Goal: Task Accomplishment & Management: Complete application form

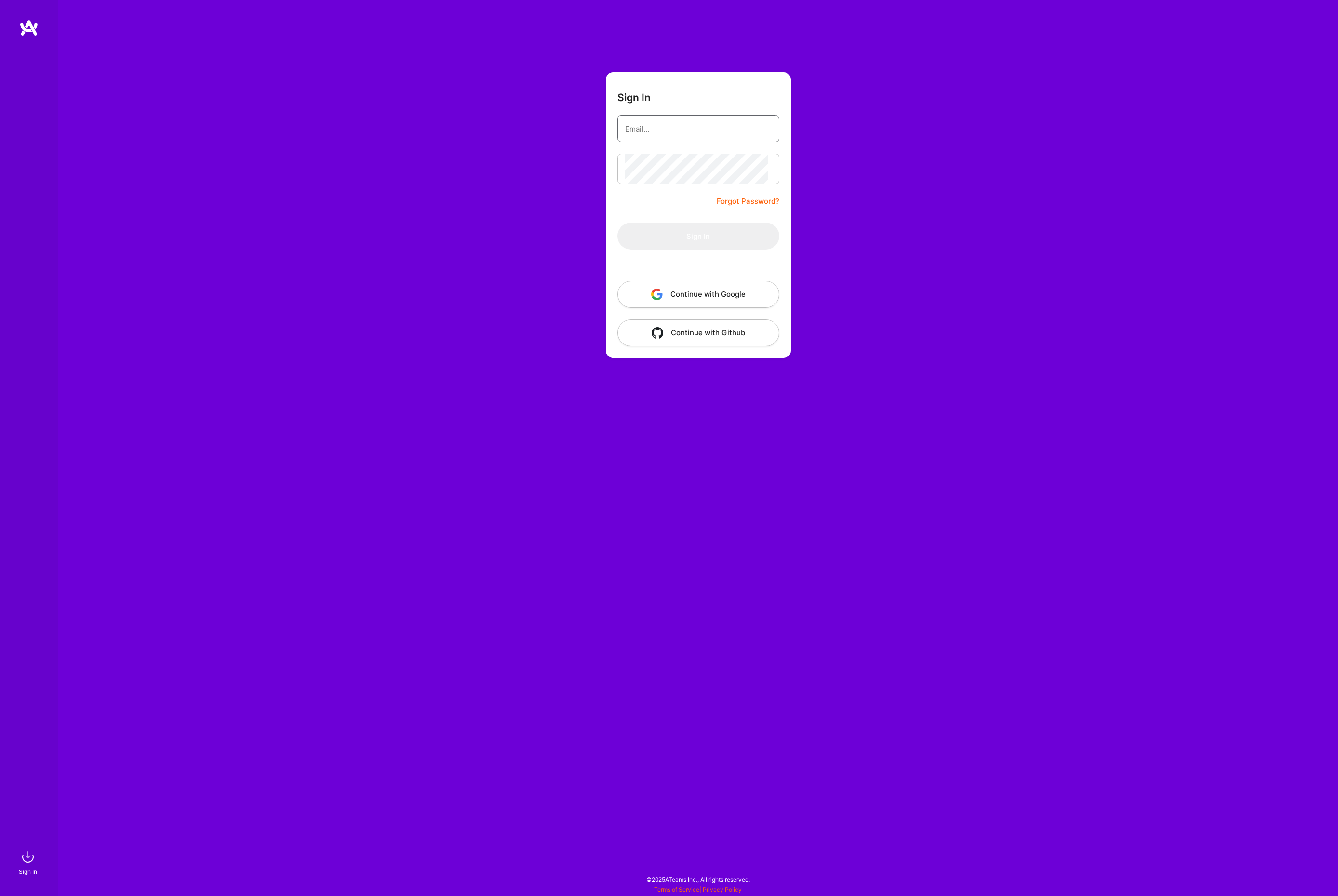
type input "[PERSON_NAME][EMAIL_ADDRESS][DOMAIN_NAME]"
click at [699, 249] on button "Sign In" at bounding box center [699, 236] width 162 height 27
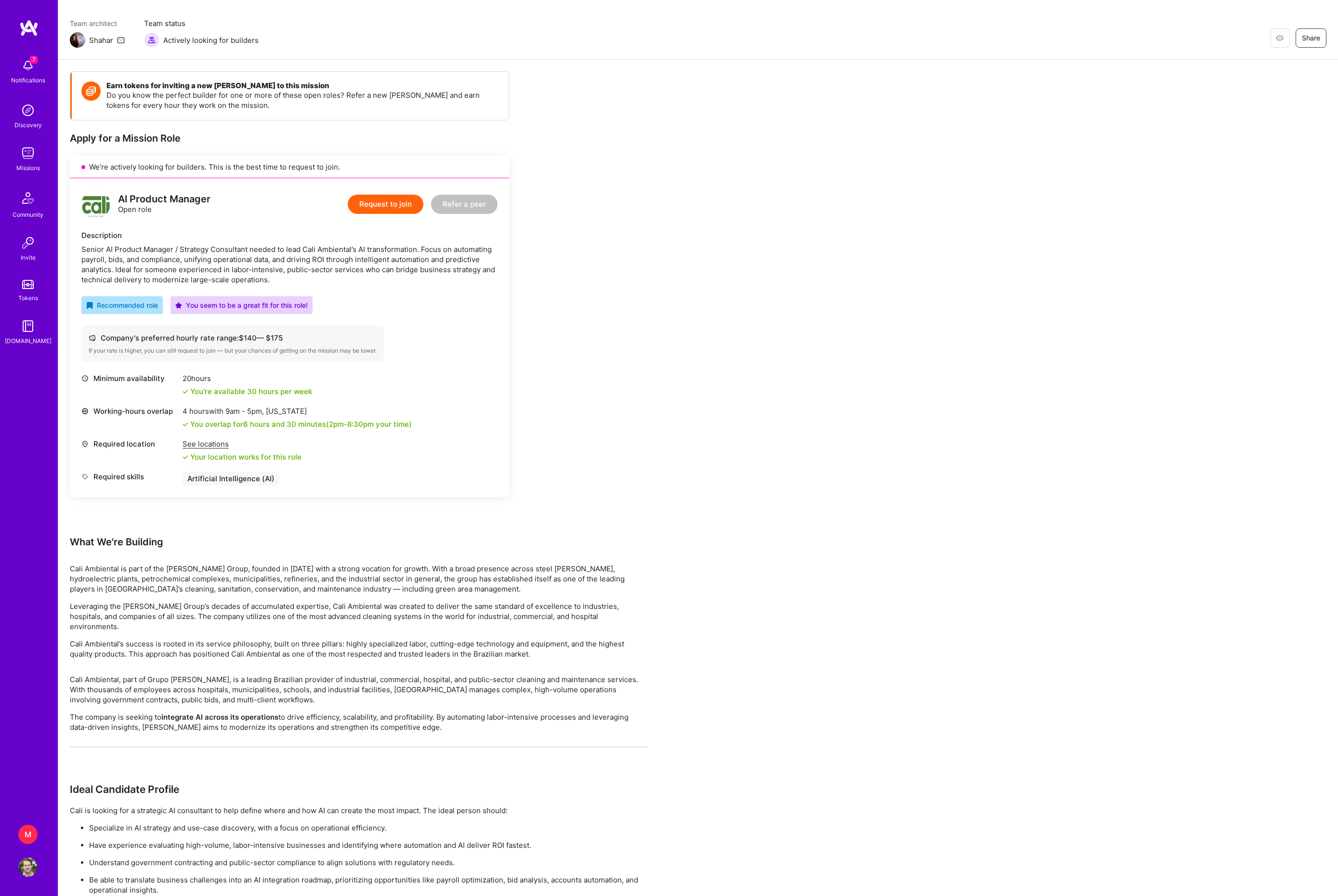
scroll to position [72, 0]
click at [388, 591] on p "Cali Ambiental is part of the [PERSON_NAME] Group, founded in [DATE] with a str…" at bounding box center [358, 576] width 578 height 30
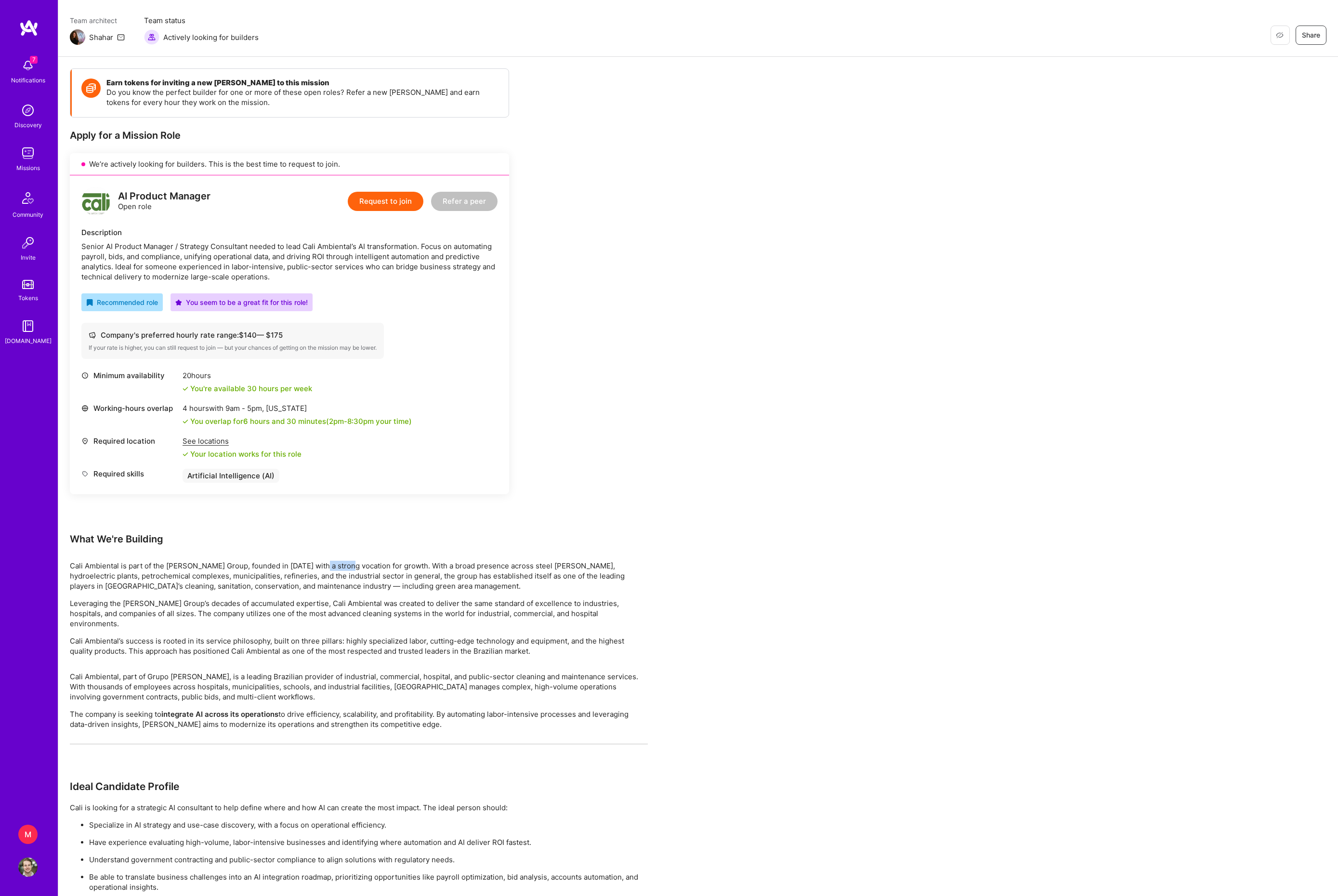
click at [388, 591] on p "Cali Ambiental is part of the [PERSON_NAME] Group, founded in [DATE] with a str…" at bounding box center [358, 576] width 578 height 30
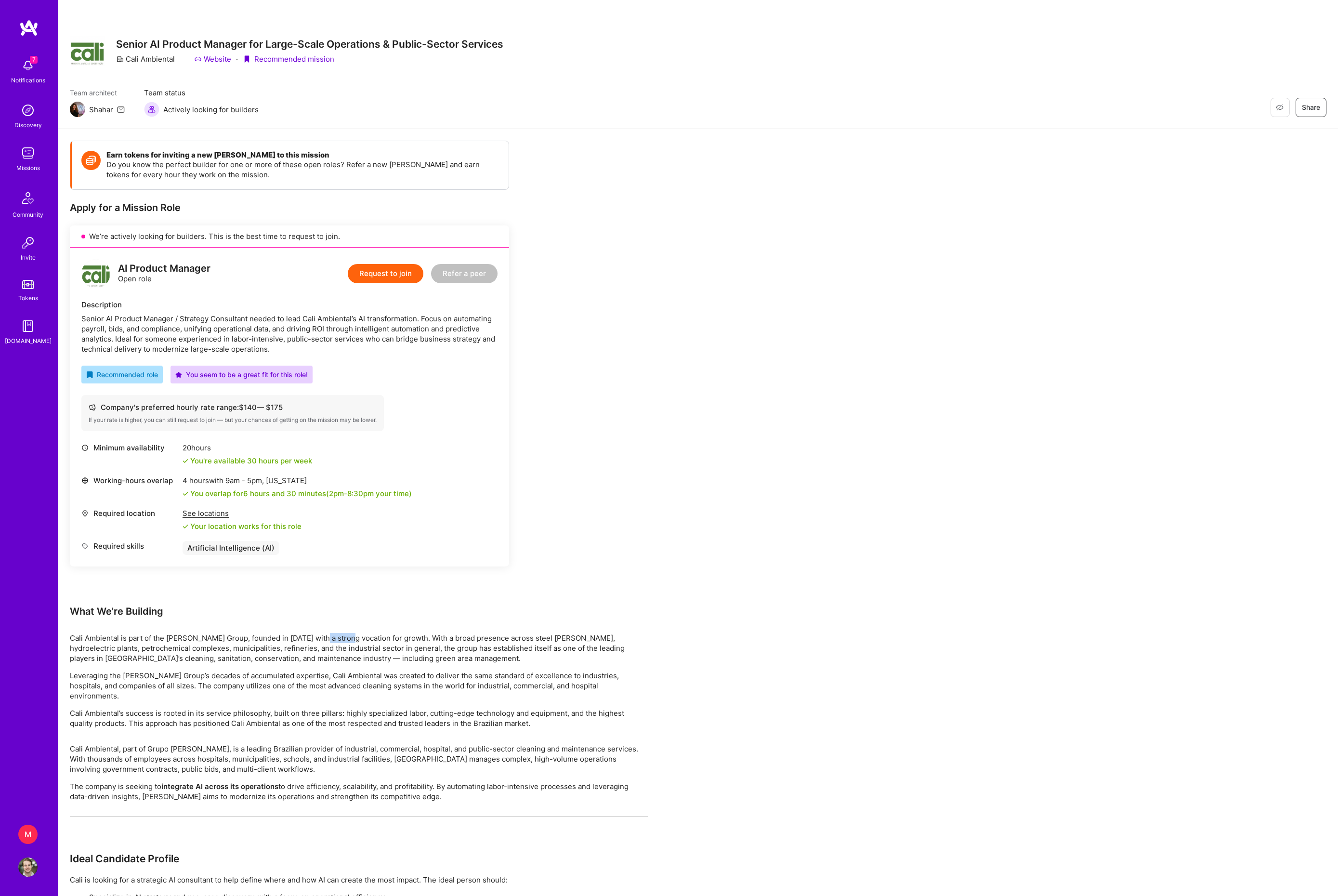
scroll to position [0, 0]
click at [383, 283] on button "Request to join" at bounding box center [386, 273] width 76 height 19
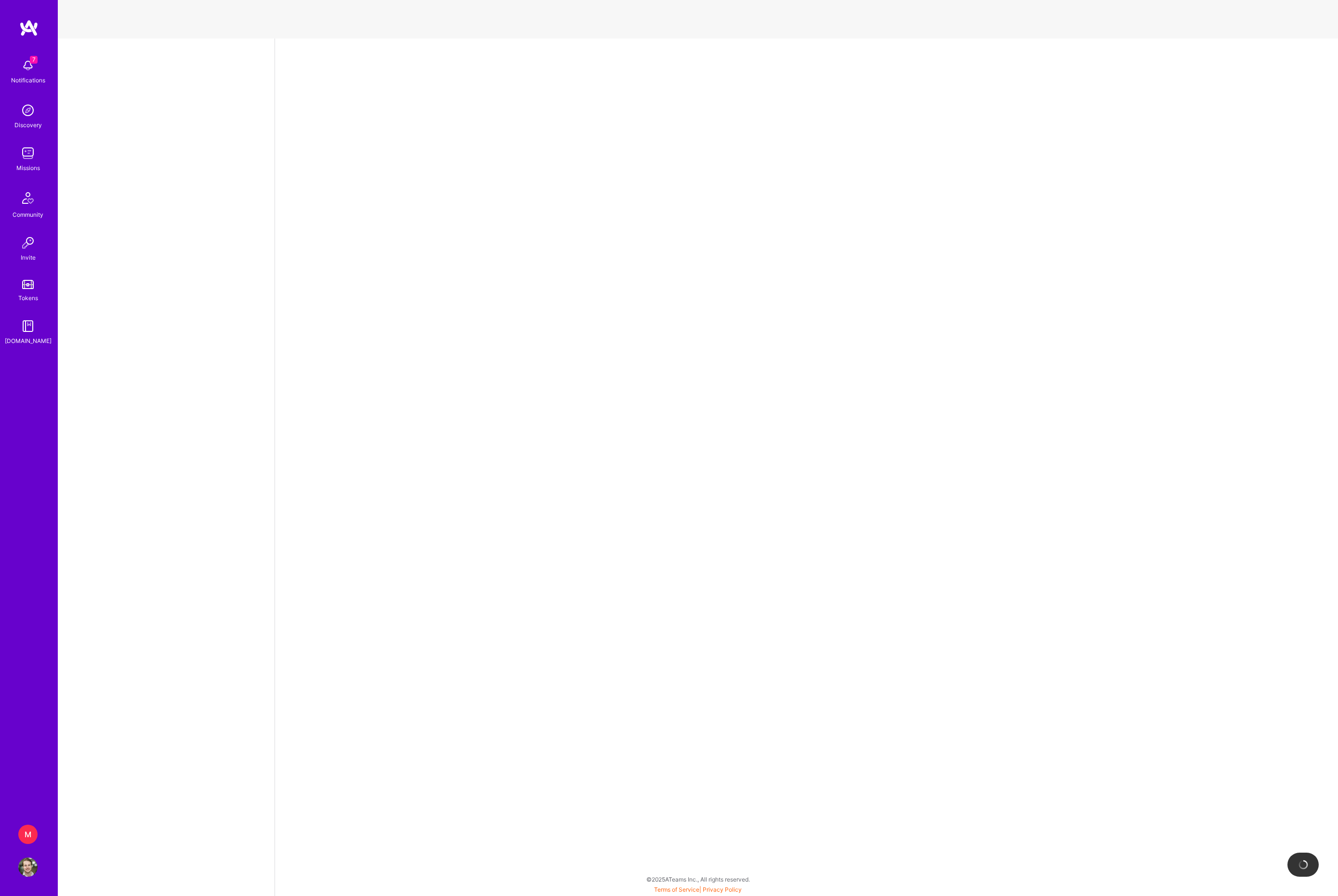
select select "PT"
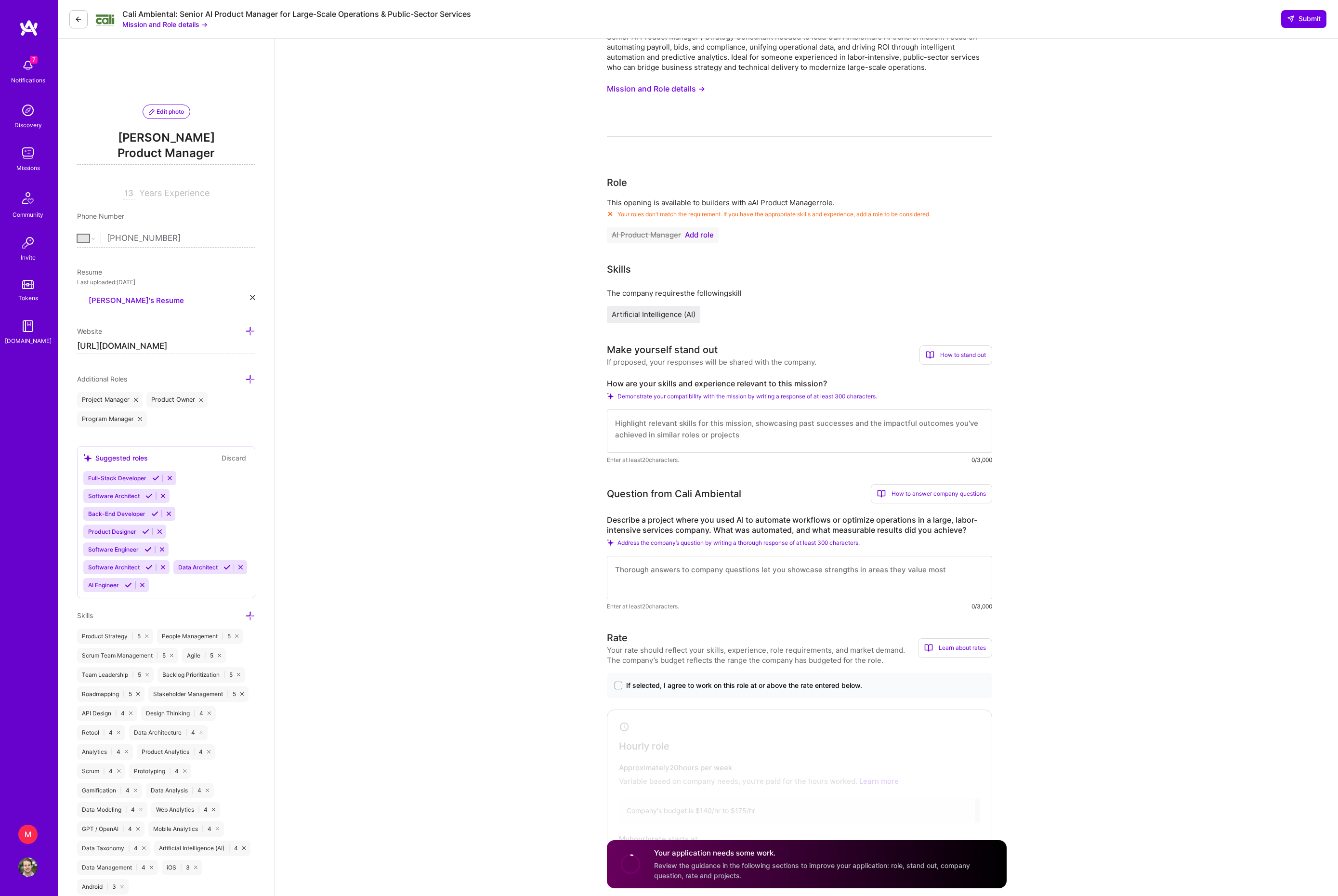
scroll to position [41, 0]
click at [714, 237] on span "Add role" at bounding box center [700, 233] width 29 height 8
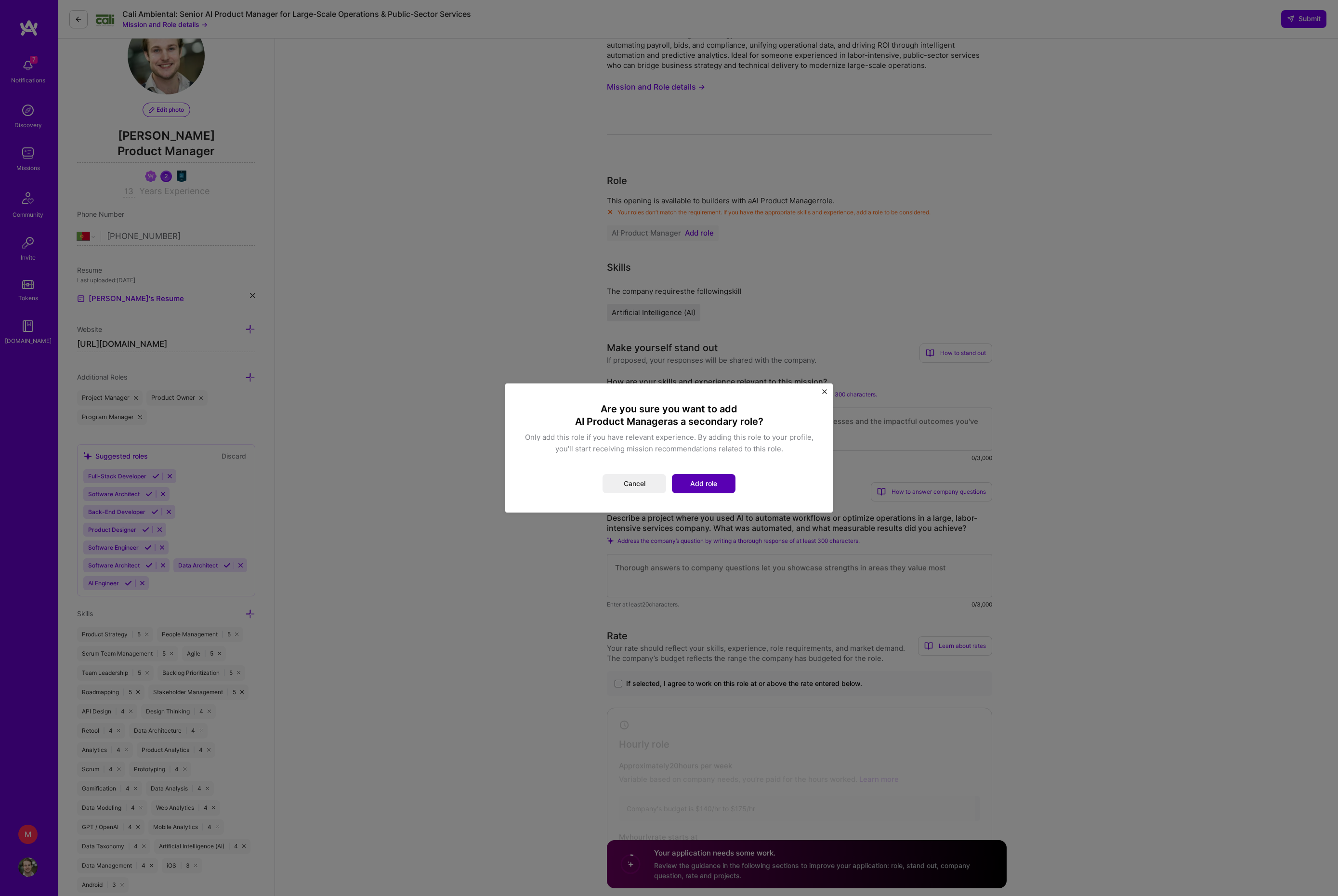
click at [718, 493] on button "Add role" at bounding box center [704, 483] width 63 height 19
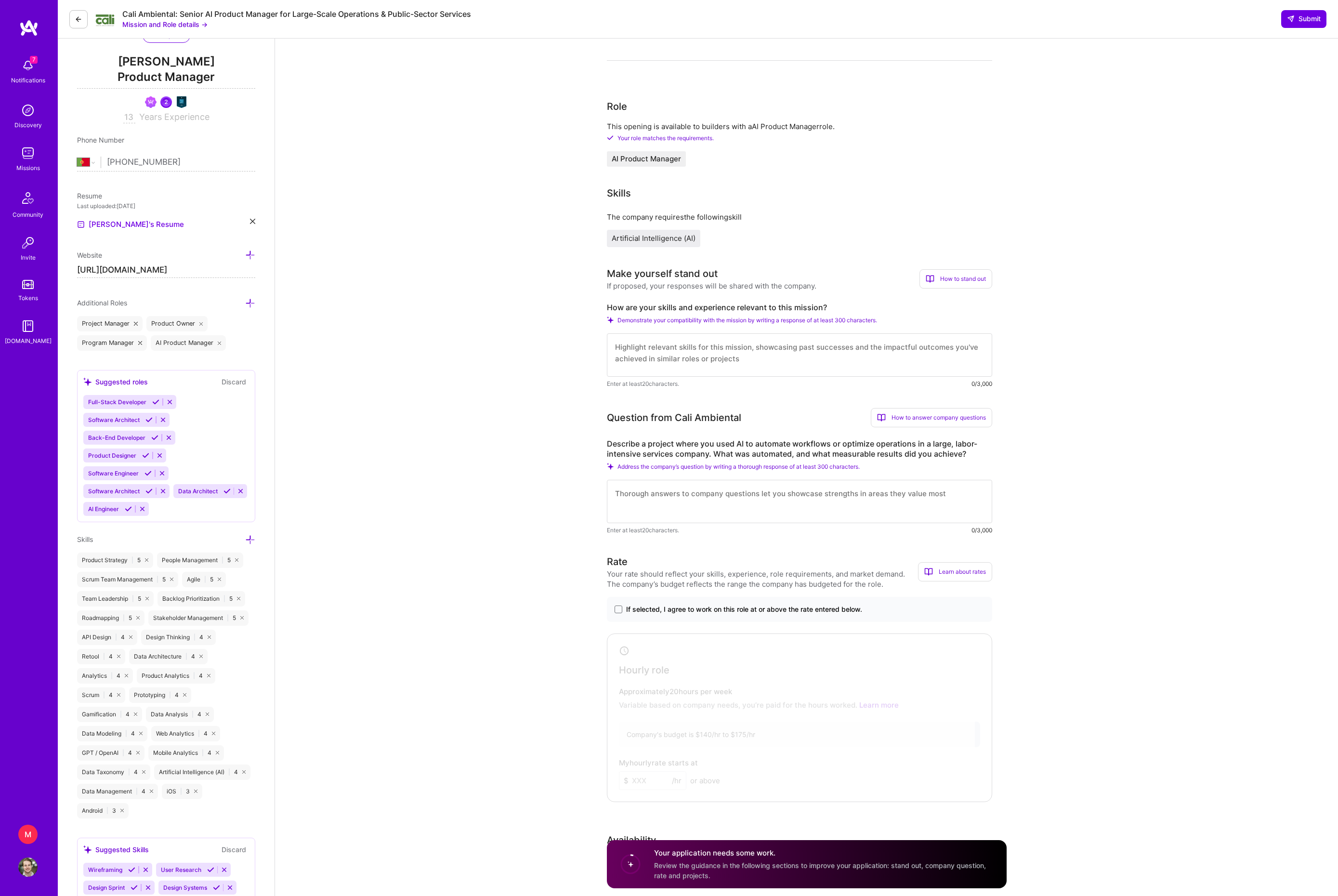
scroll to position [116, 0]
click at [137, 81] on span "Product Manager" at bounding box center [166, 78] width 178 height 20
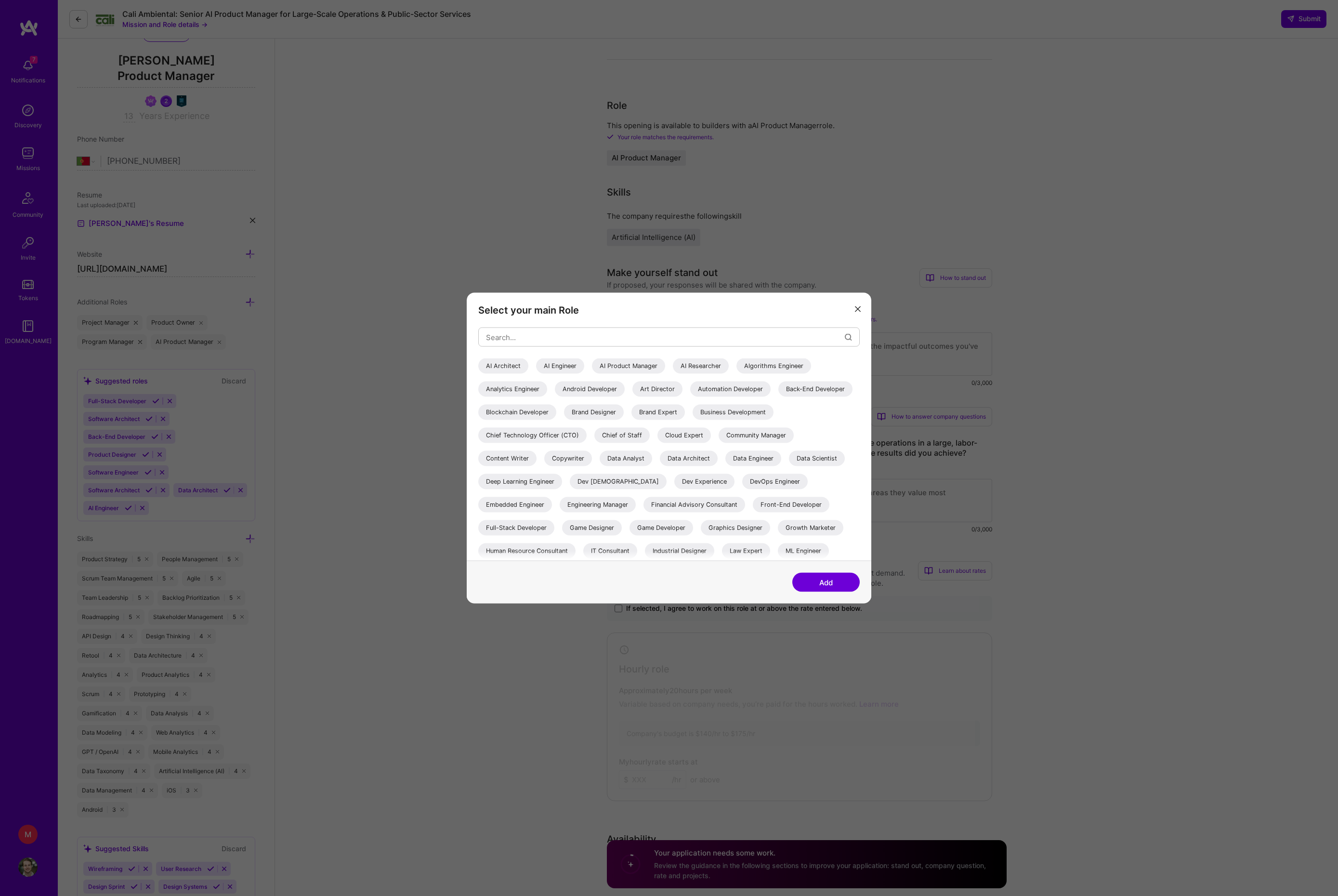
click at [661, 366] on div "AI Product Manager" at bounding box center [628, 366] width 73 height 16
click at [820, 582] on button "Add" at bounding box center [826, 582] width 68 height 19
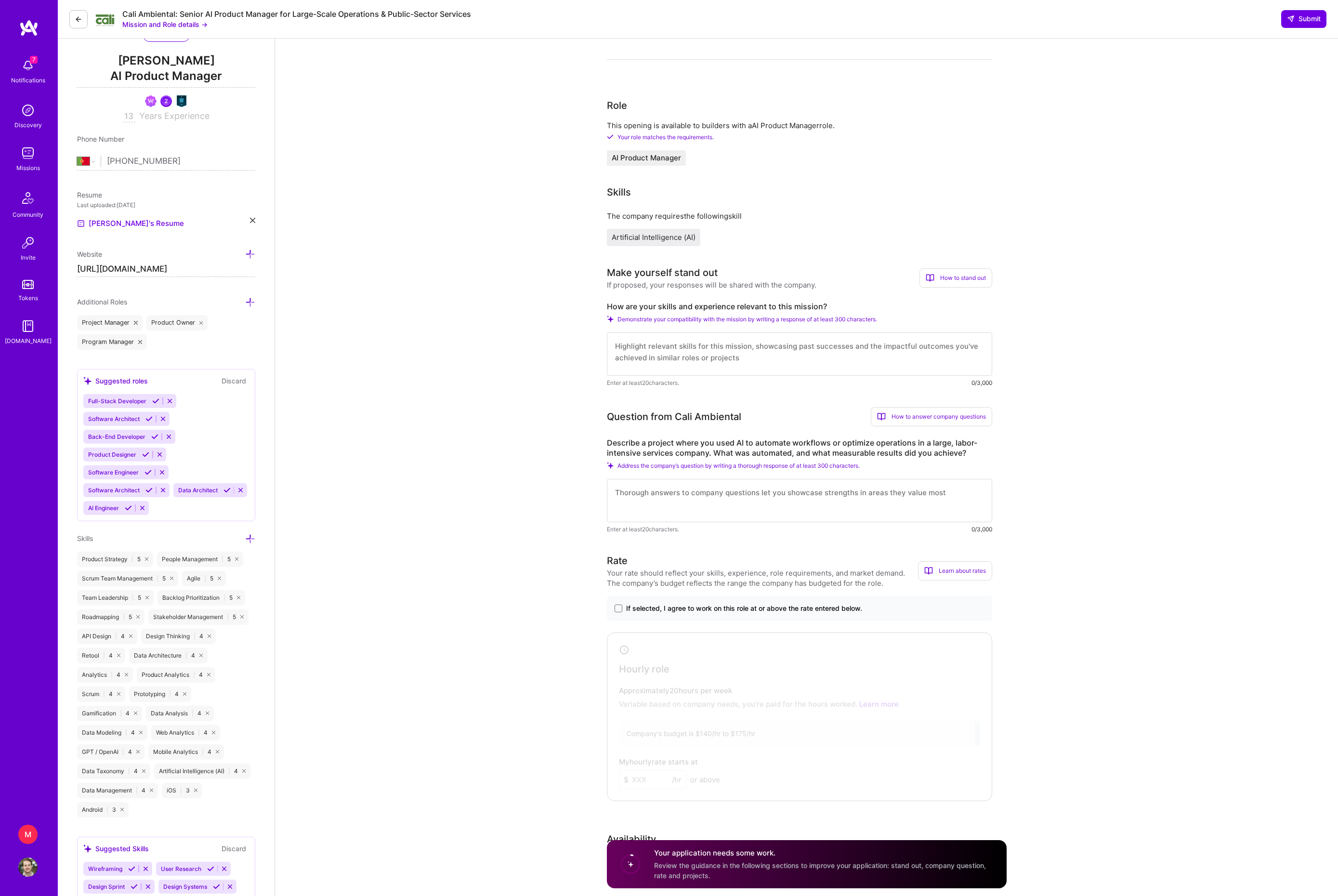
click at [252, 307] on icon at bounding box center [250, 302] width 10 height 10
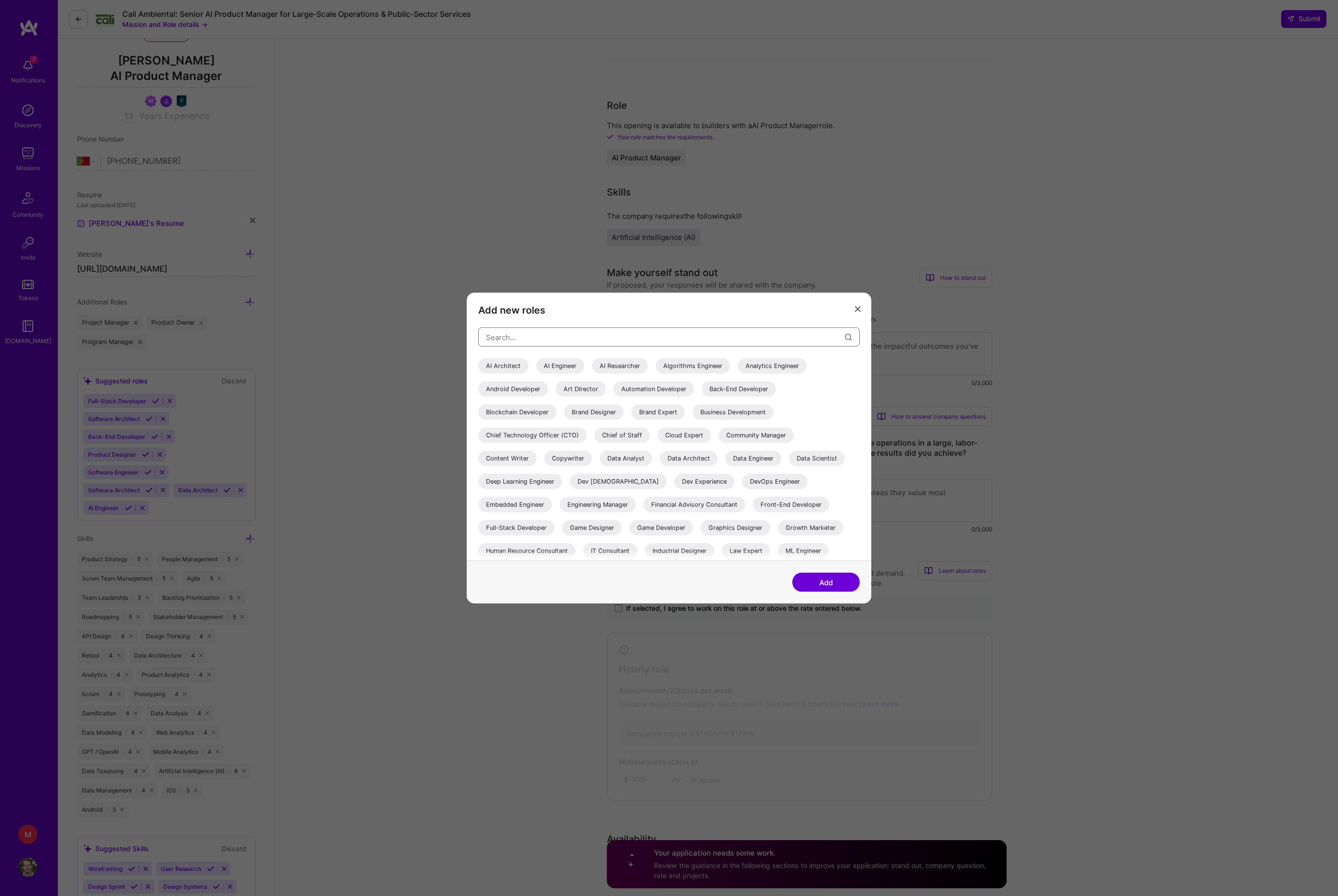
click at [558, 338] on input "modal" at bounding box center [665, 337] width 359 height 24
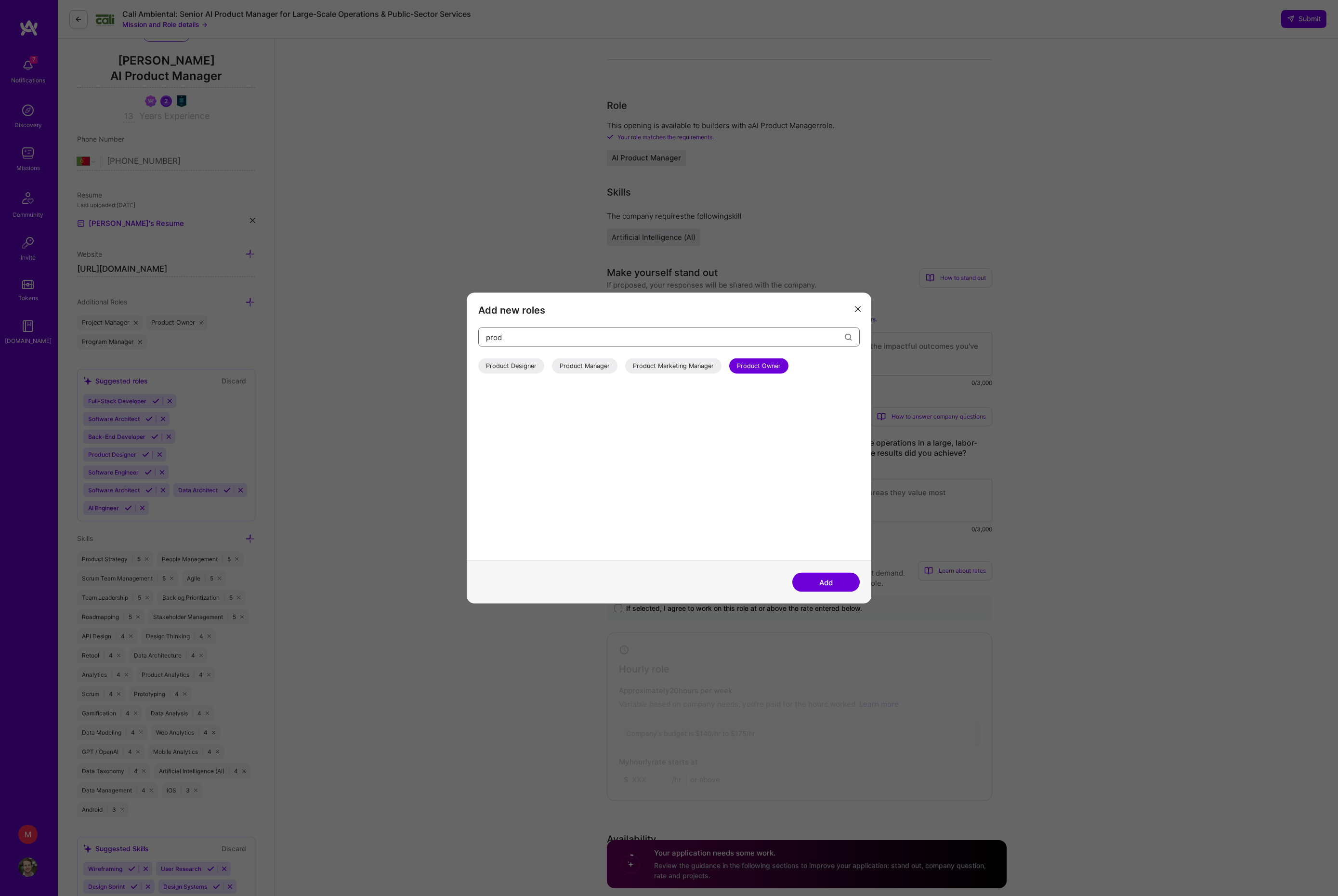
type input "prod"
click at [611, 366] on div "Product Manager" at bounding box center [585, 366] width 65 height 16
click at [822, 585] on button "Add" at bounding box center [826, 582] width 68 height 19
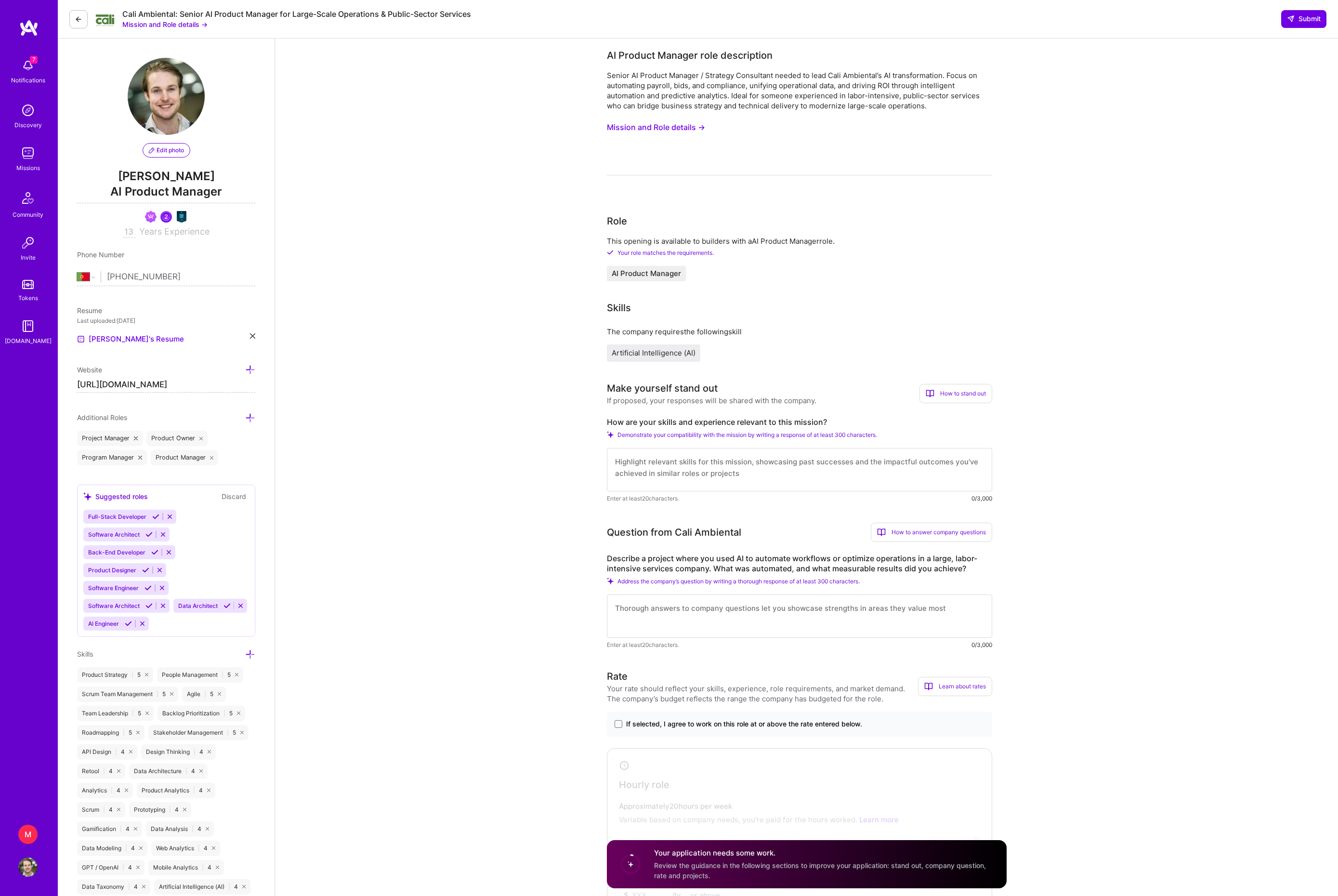
scroll to position [0, 0]
click at [676, 136] on button "Mission and Role details →" at bounding box center [655, 127] width 98 height 18
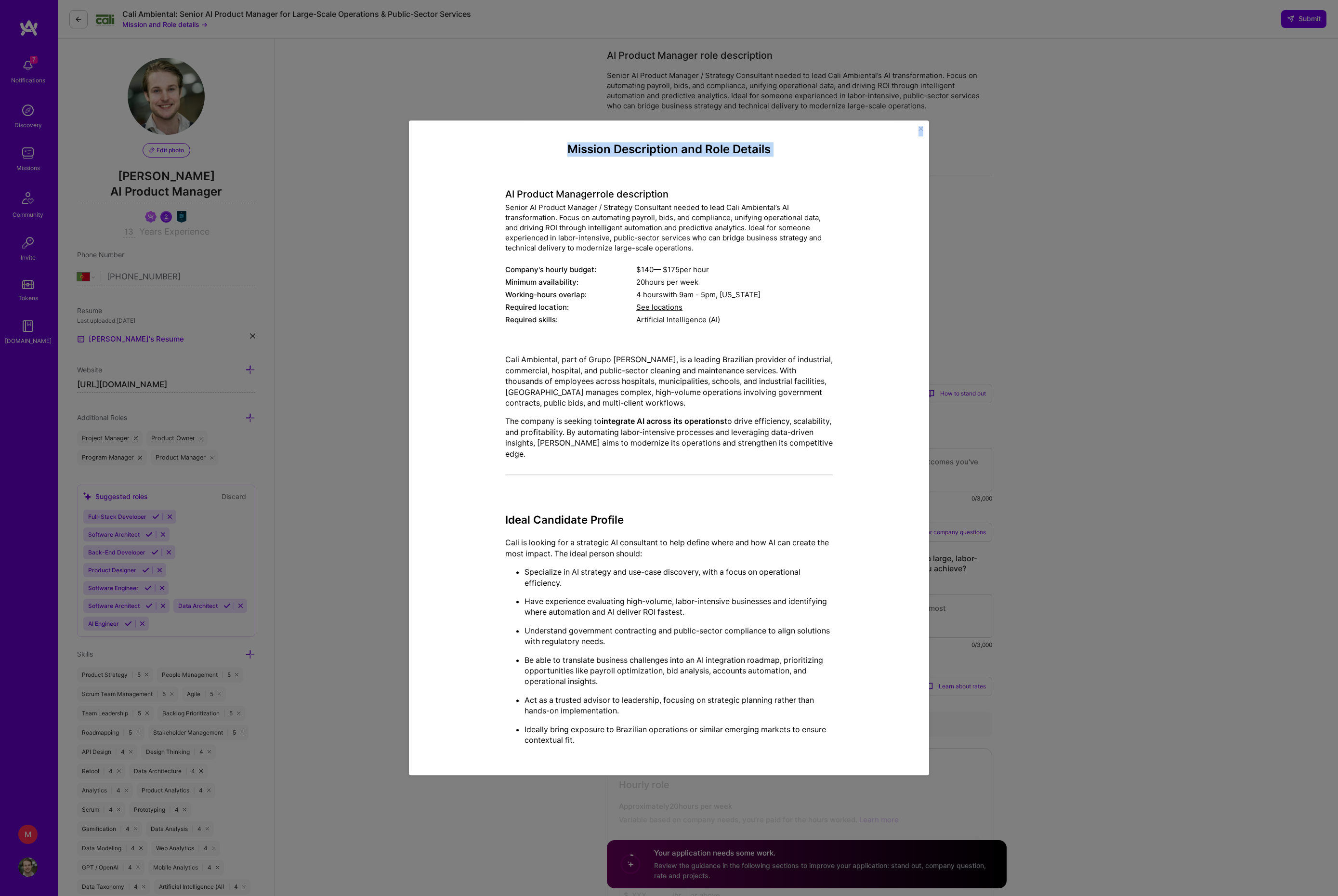
scroll to position [58, 0]
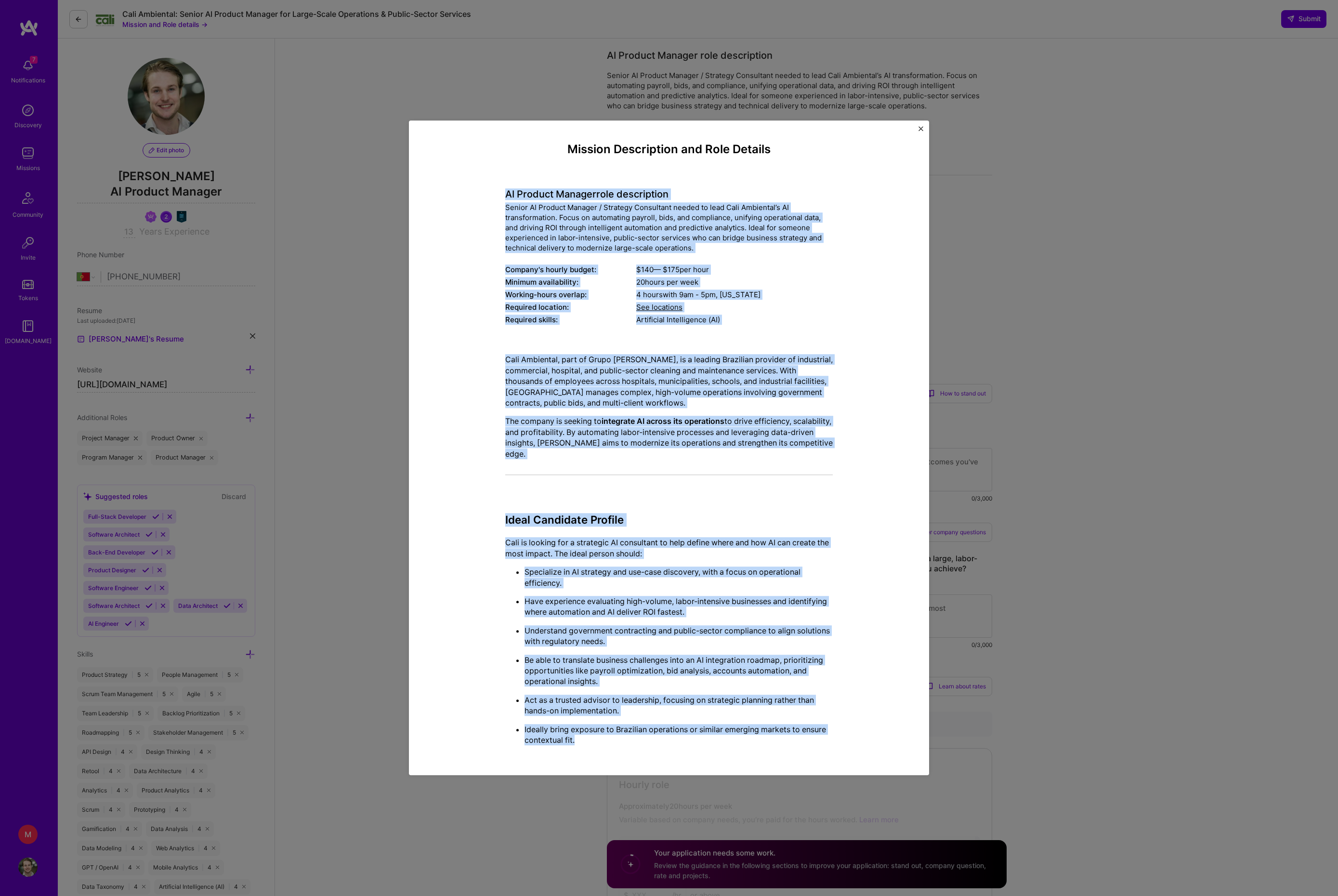
drag, startPoint x: 506, startPoint y: 170, endPoint x: 744, endPoint y: 778, distance: 652.9
click at [744, 753] on div "Mission Description and Role Details AI Product Manager role description Senior…" at bounding box center [669, 447] width 328 height 610
copy div "LO Ipsumdo Sitamet cons adipiscinge Seddoe TE Incidid Utlabor / Etdolore Magnaa…"
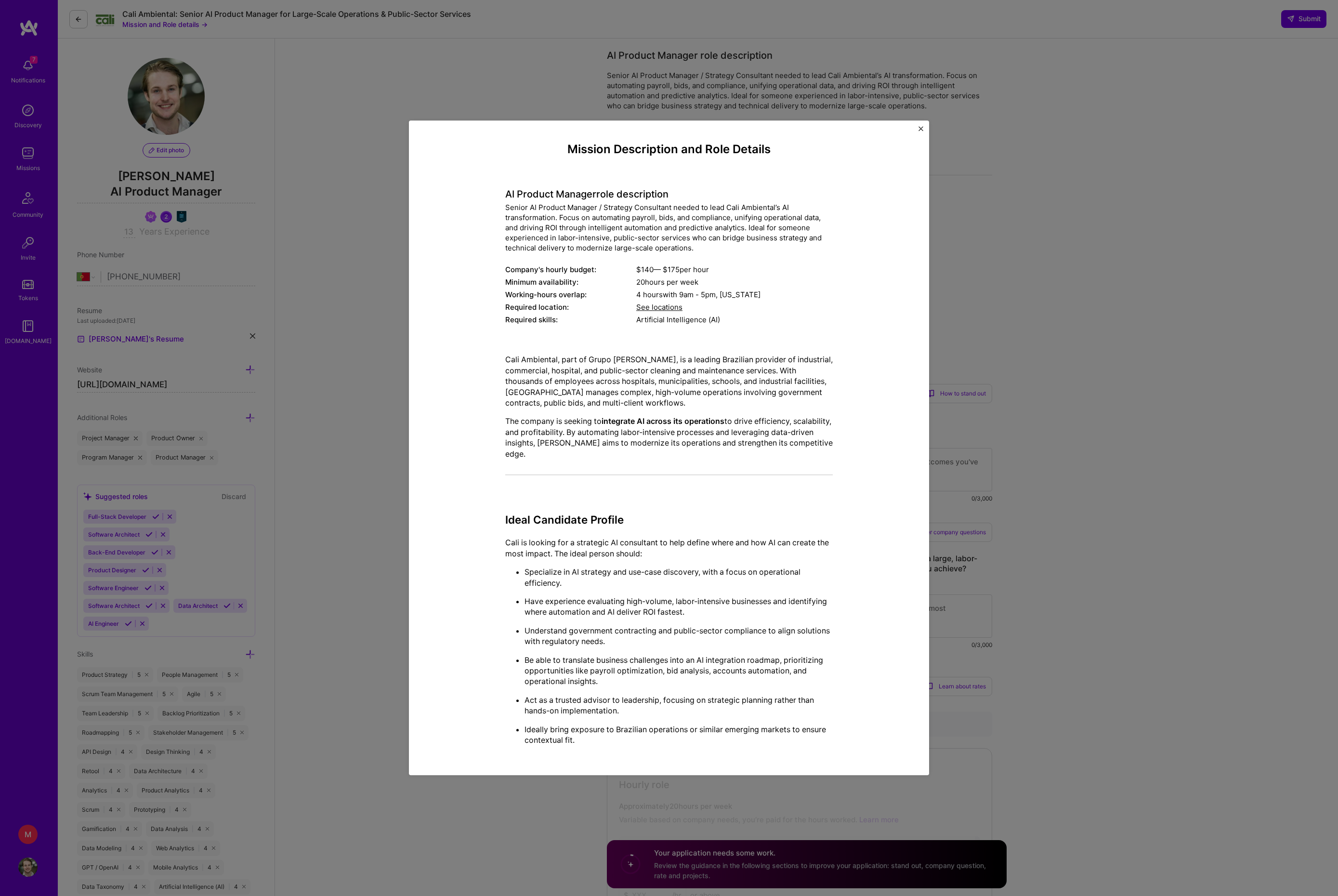
click at [1118, 466] on div "Mission Description and Role Details AI Product Manager role description Senior…" at bounding box center [669, 448] width 1338 height 896
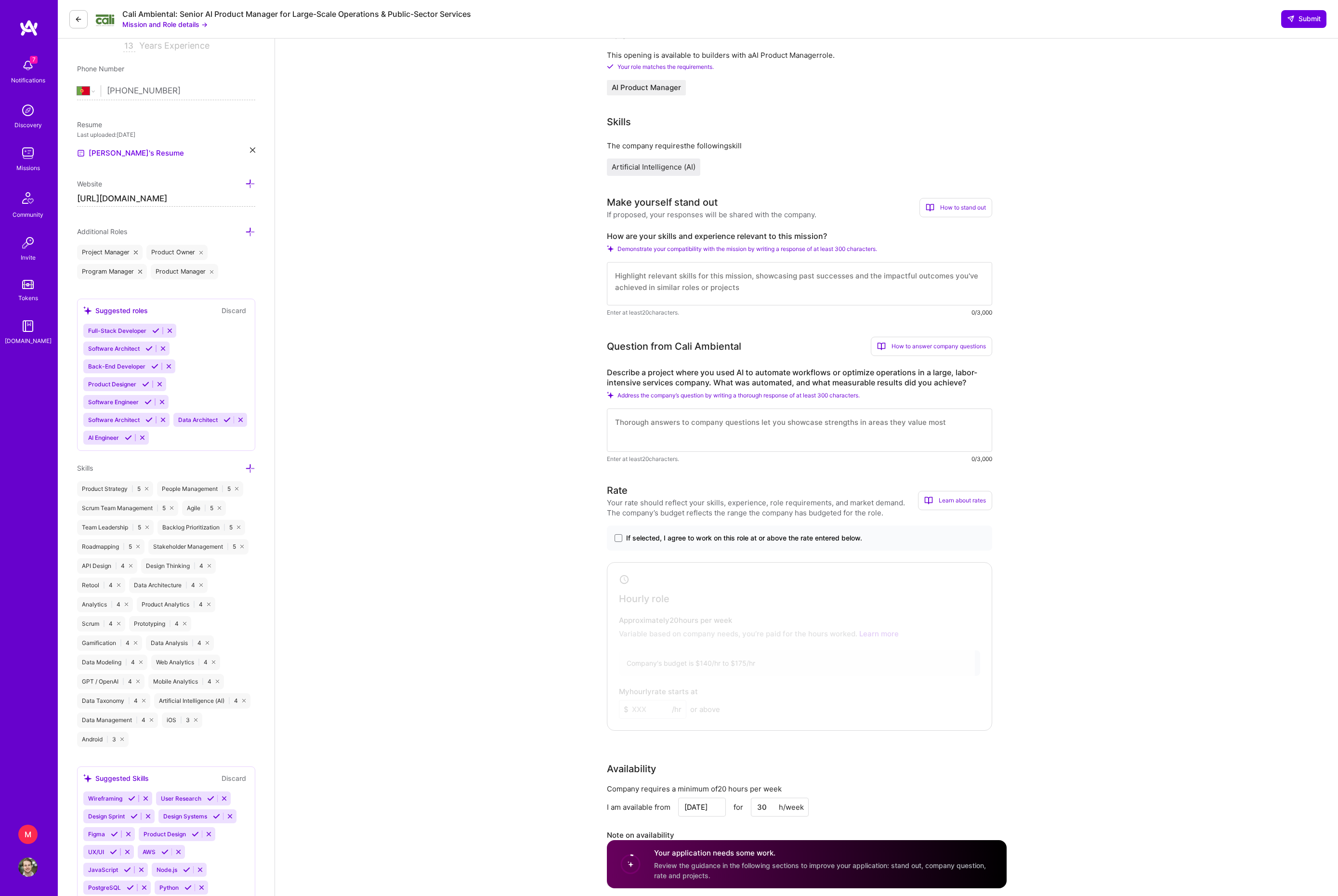
scroll to position [202, 0]
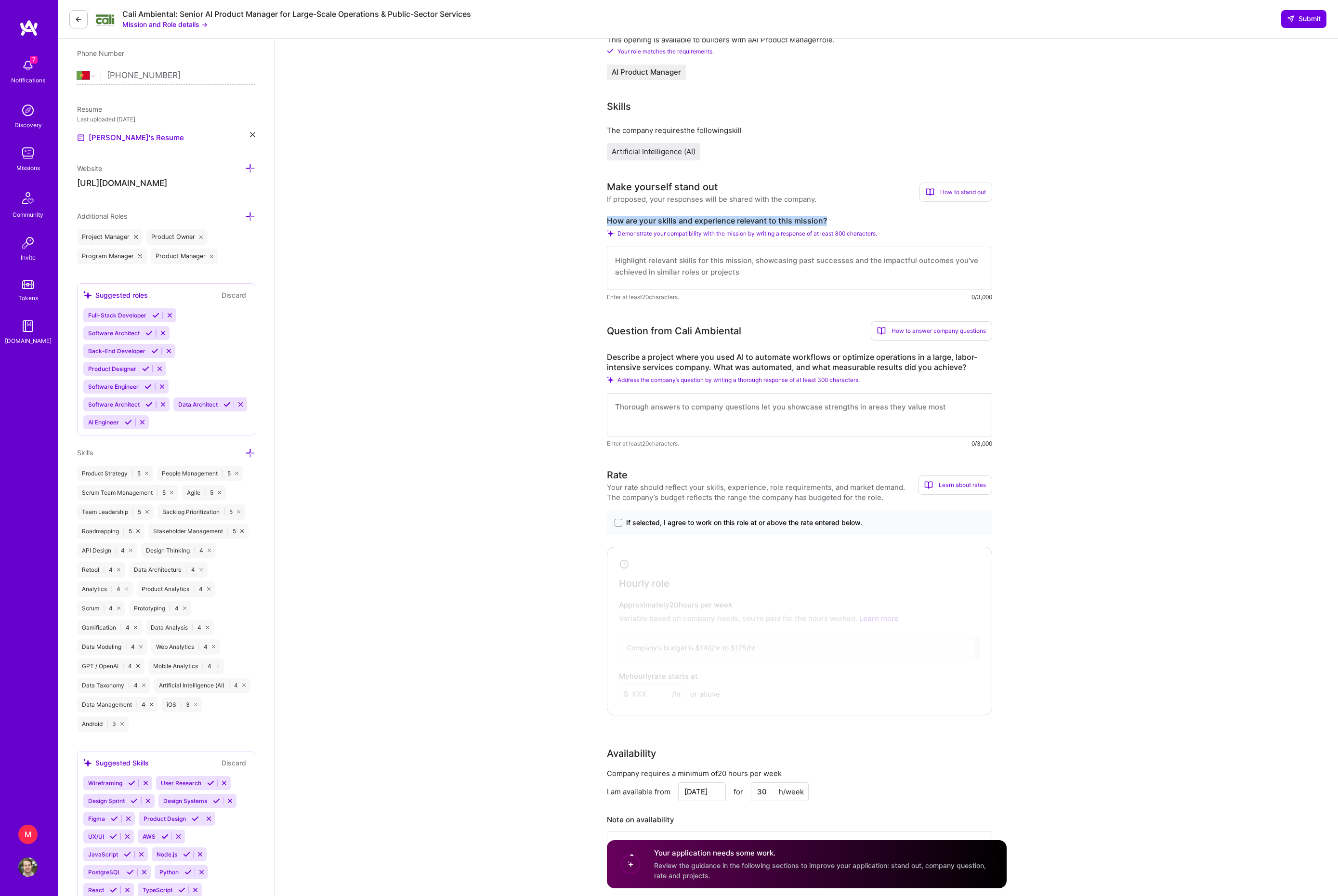
drag, startPoint x: 605, startPoint y: 259, endPoint x: 871, endPoint y: 257, distance: 266.0
copy label "How are your skills and experience relevant to this mission?"
drag, startPoint x: 841, startPoint y: 324, endPoint x: 715, endPoint y: 322, distance: 126.0
click at [715, 290] on textarea at bounding box center [799, 268] width 385 height 43
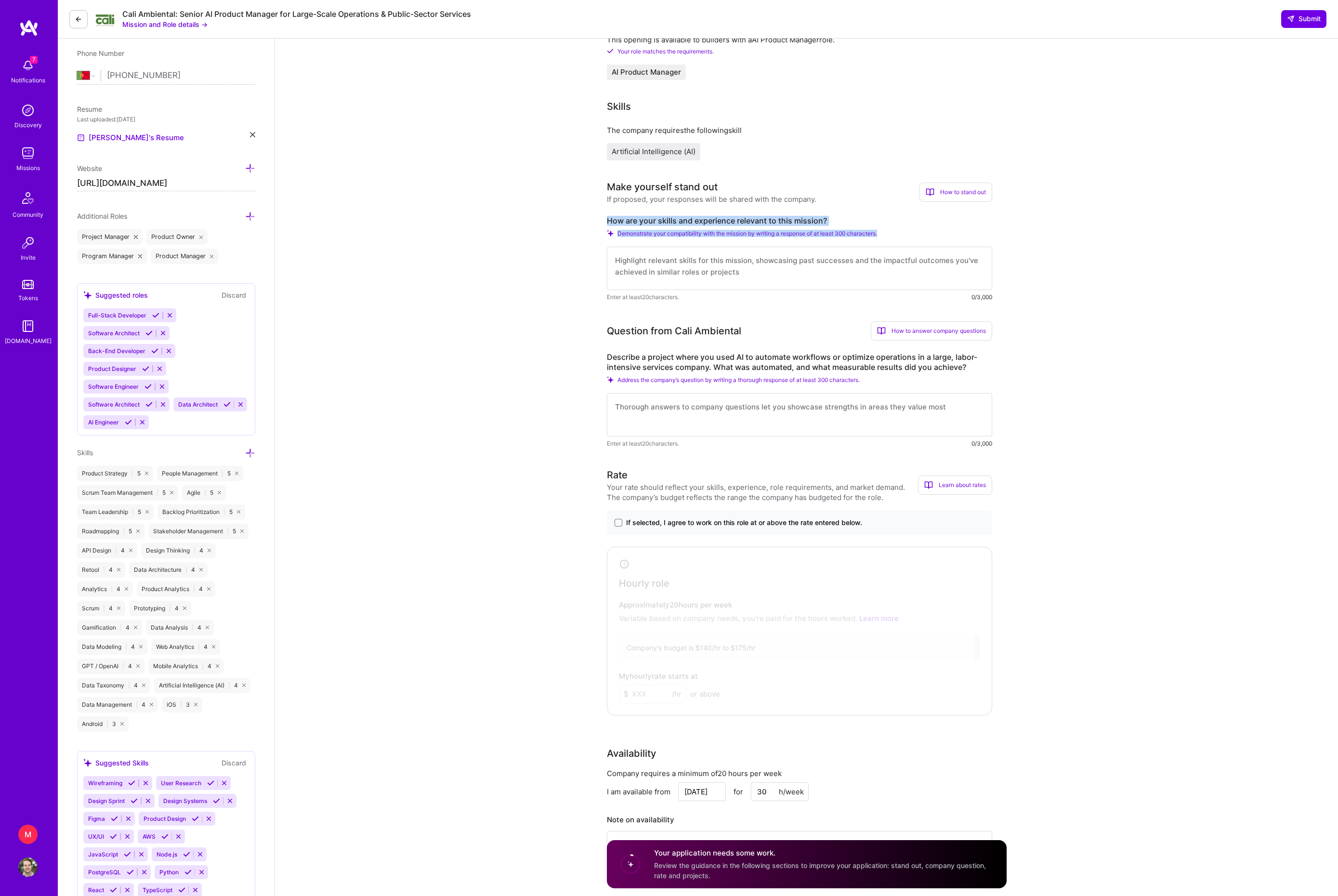
drag, startPoint x: 606, startPoint y: 256, endPoint x: 778, endPoint y: 336, distance: 189.7
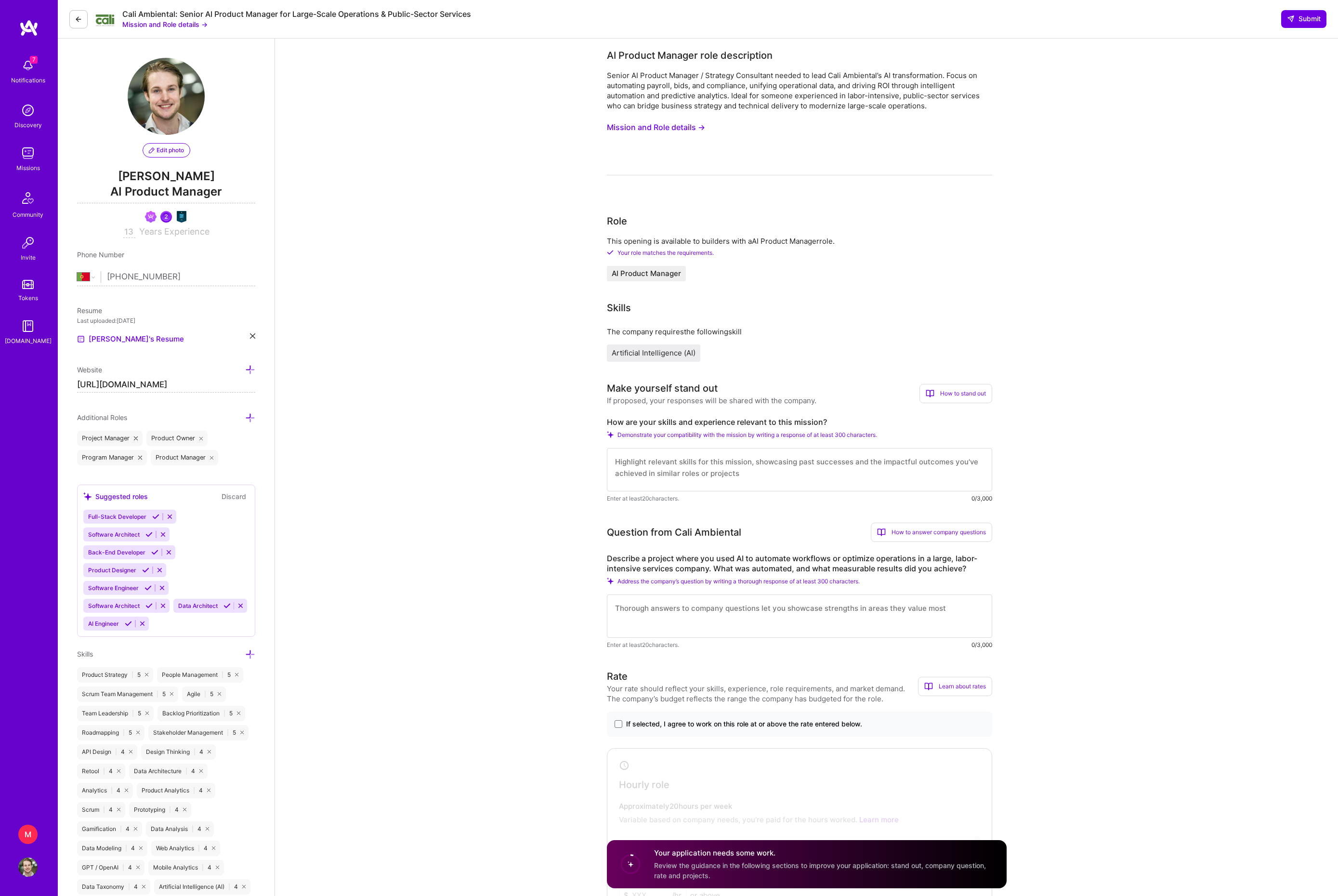
scroll to position [0, 0]
click at [74, 16] on button at bounding box center [78, 19] width 18 height 18
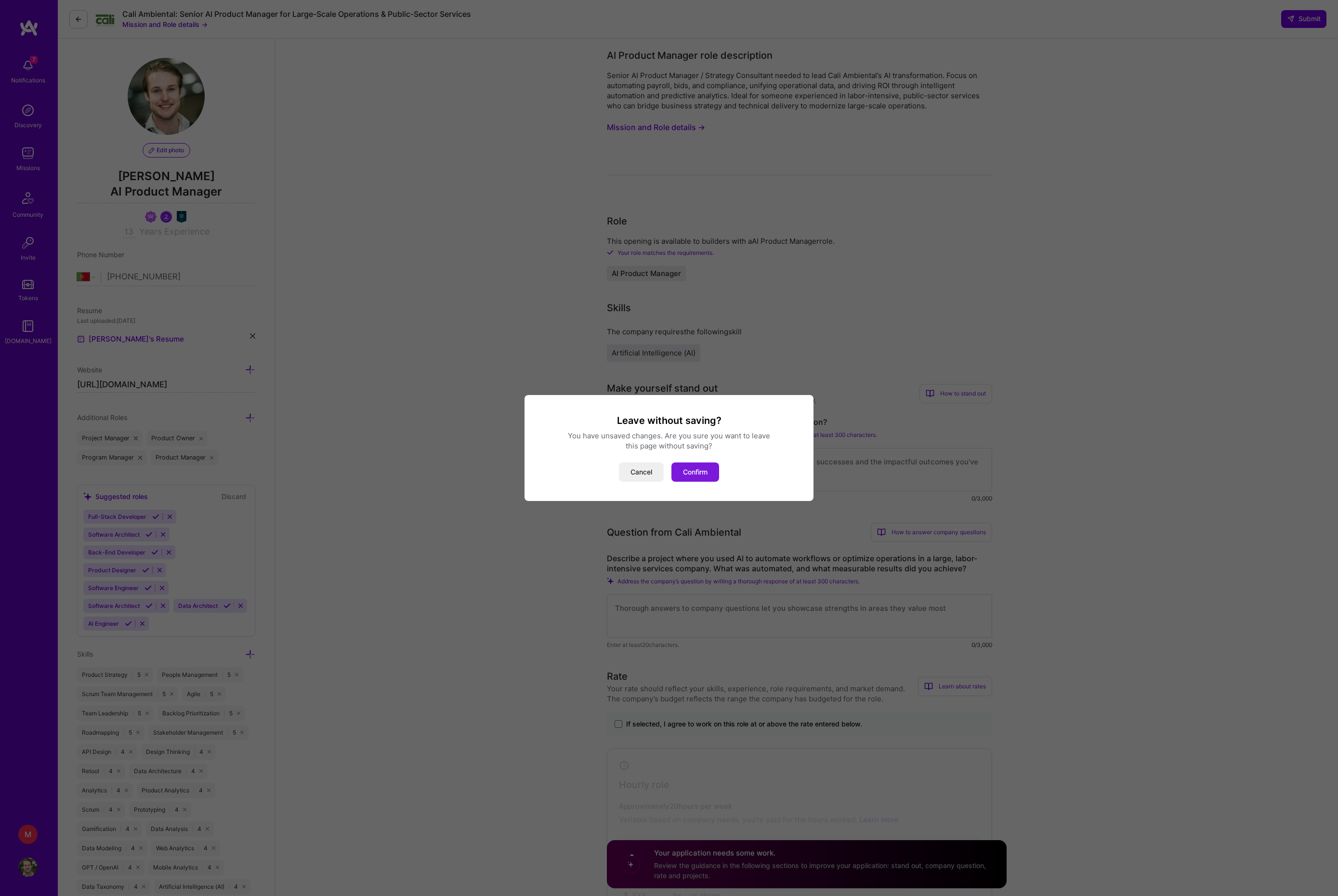
click at [704, 476] on button "Confirm" at bounding box center [695, 472] width 48 height 19
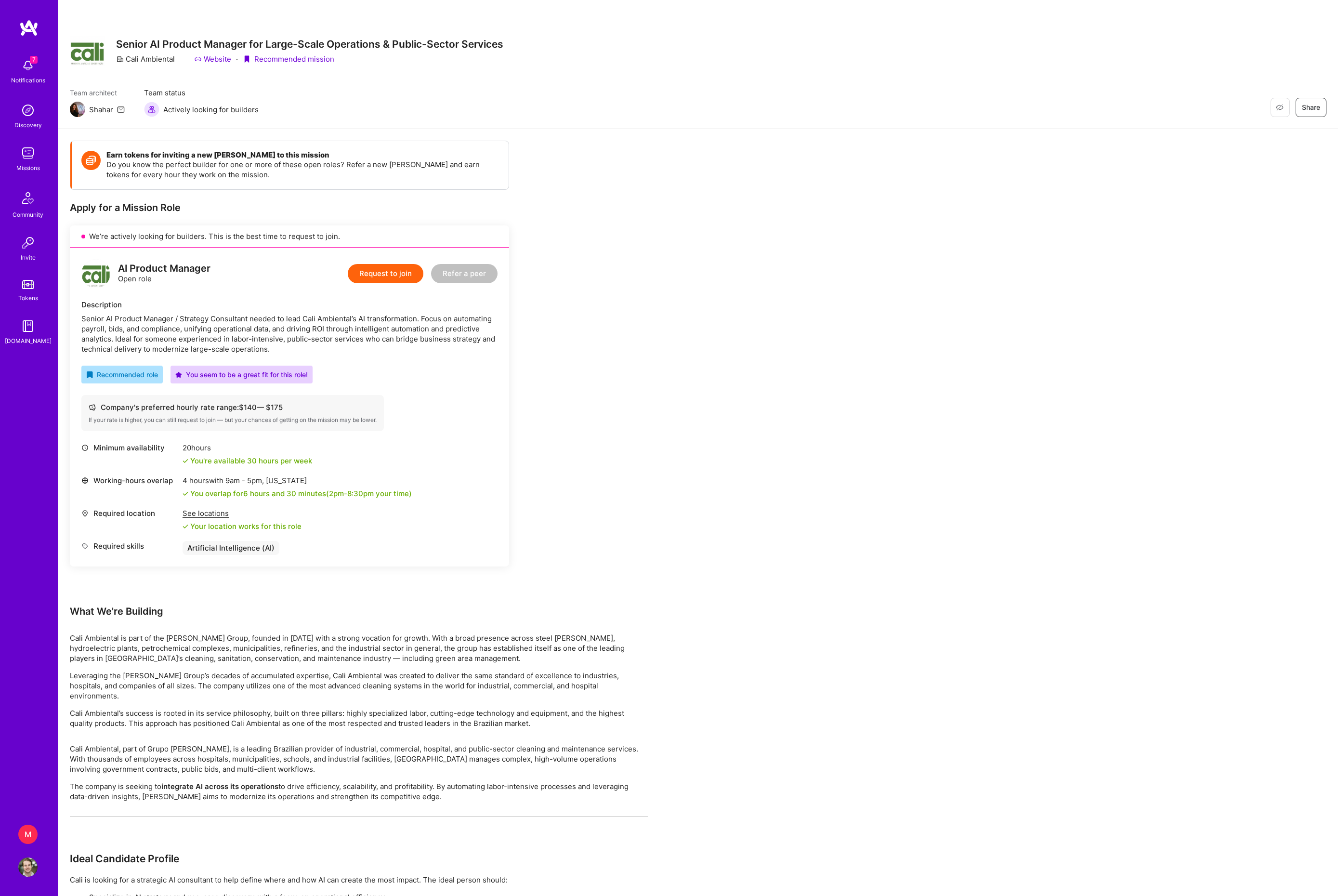
click at [27, 835] on div "M" at bounding box center [28, 834] width 19 height 19
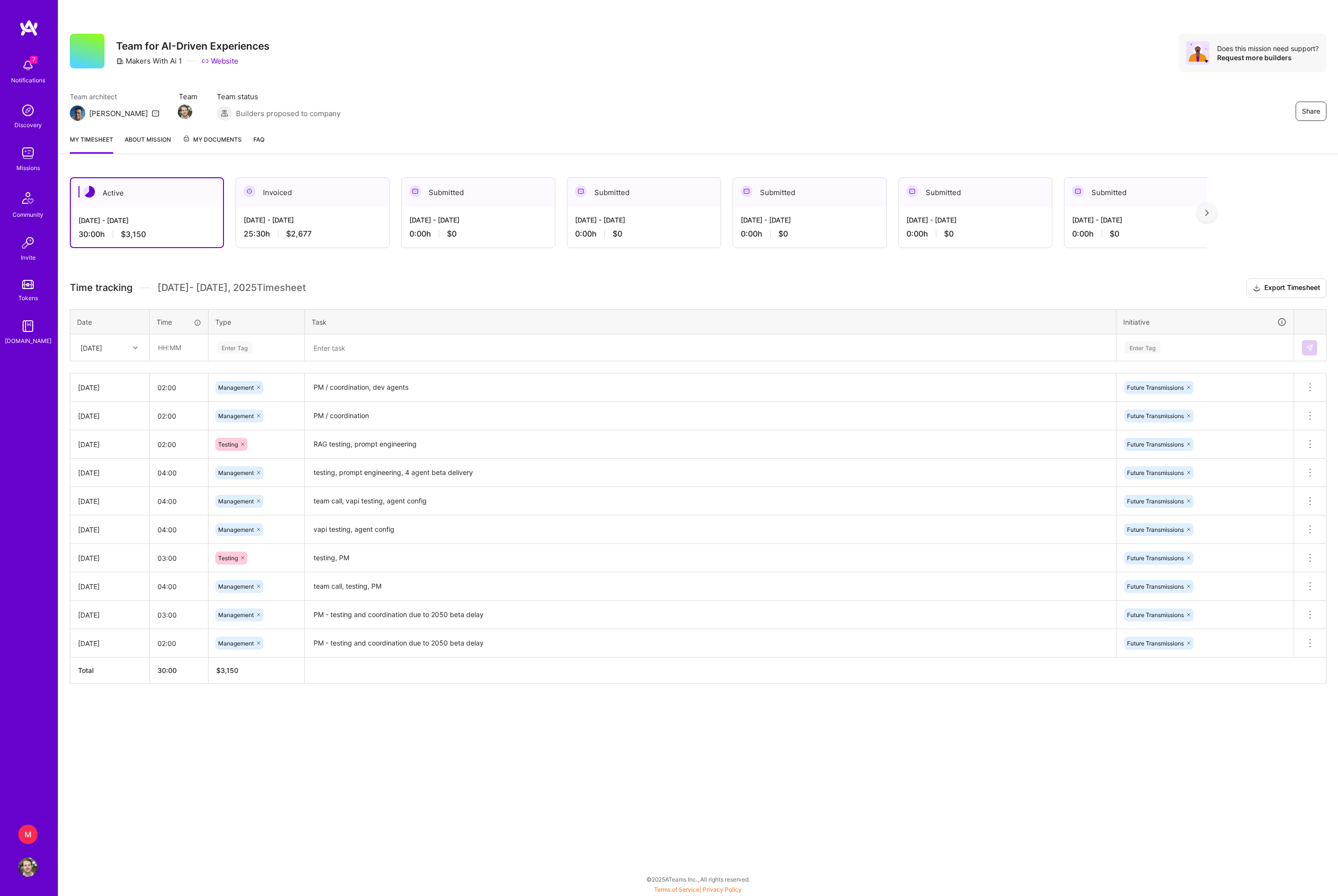
click at [363, 360] on textarea at bounding box center [711, 347] width 809 height 25
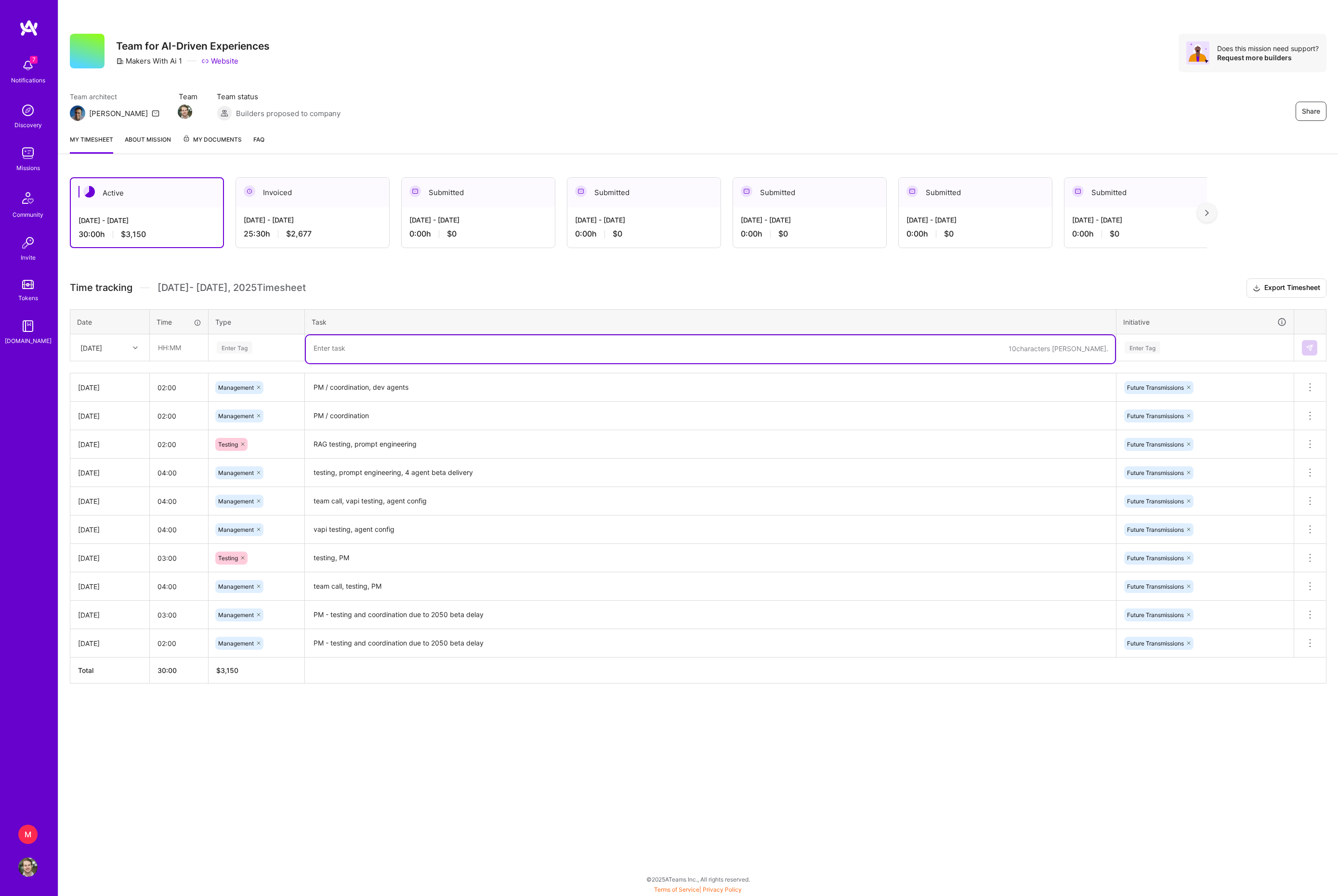
paste textarea "coordination"
click at [311, 362] on textarea "coordination" at bounding box center [711, 349] width 809 height 27
type textarea "PM / coordination"
click at [268, 354] on div "Enter Tag" at bounding box center [256, 347] width 82 height 12
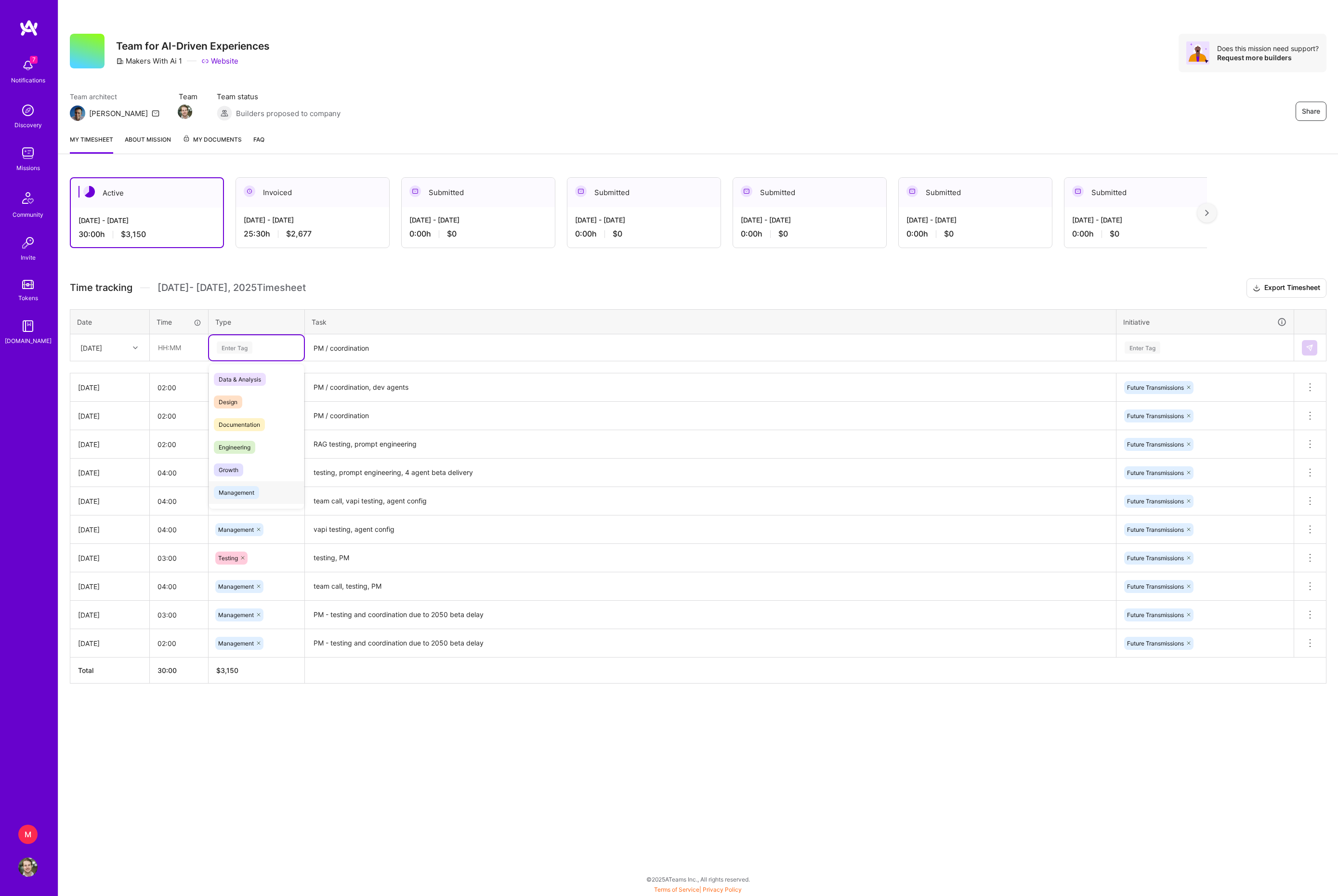
click at [259, 499] on span "Management" at bounding box center [236, 492] width 45 height 13
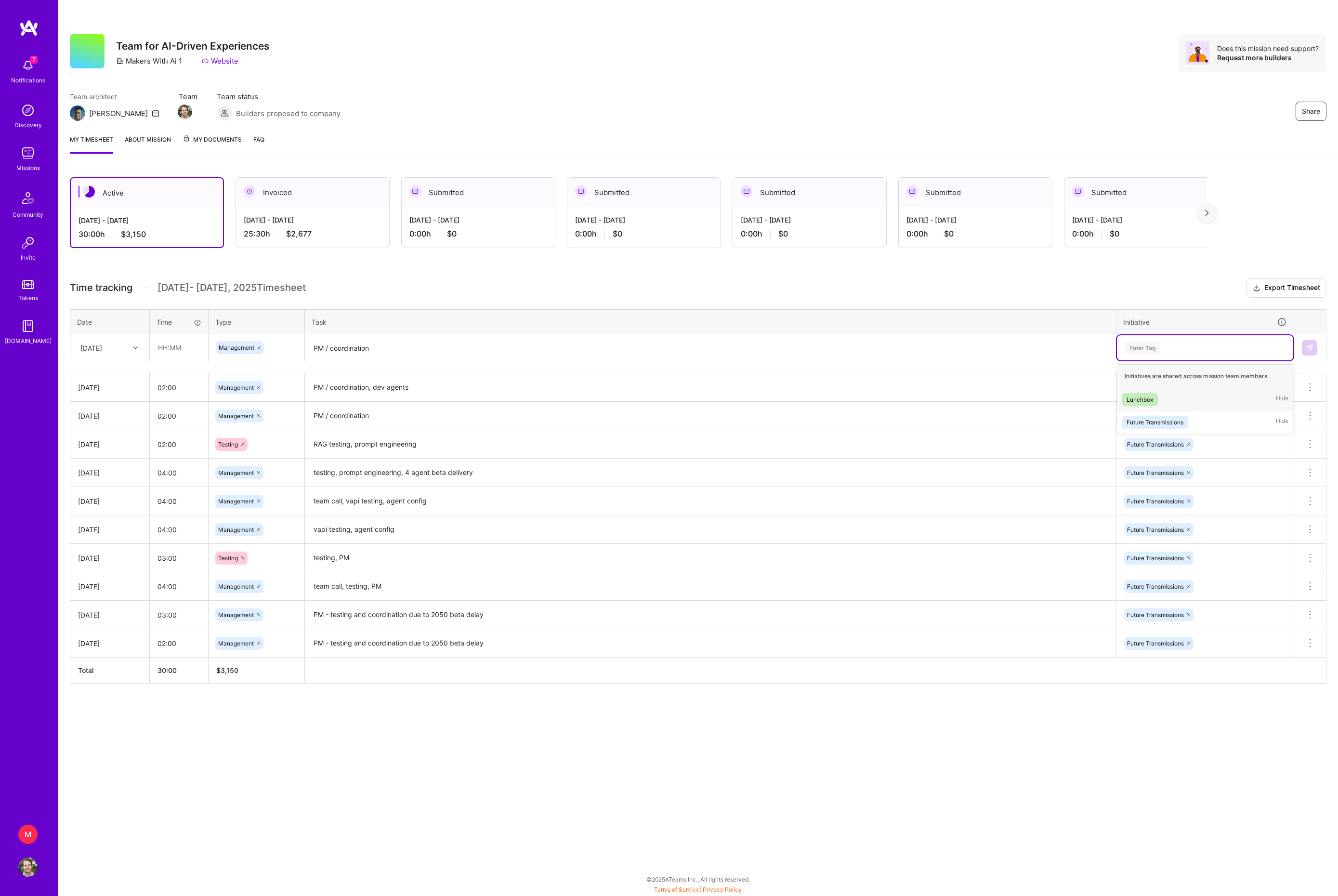
click at [1213, 354] on div "Enter Tag" at bounding box center [1205, 347] width 163 height 12
click at [1183, 427] on div "Future Transmissions" at bounding box center [1155, 422] width 57 height 10
click at [102, 353] on div "[DATE]" at bounding box center [91, 347] width 22 height 10
click at [116, 507] on div "[DATE]" at bounding box center [110, 498] width 78 height 18
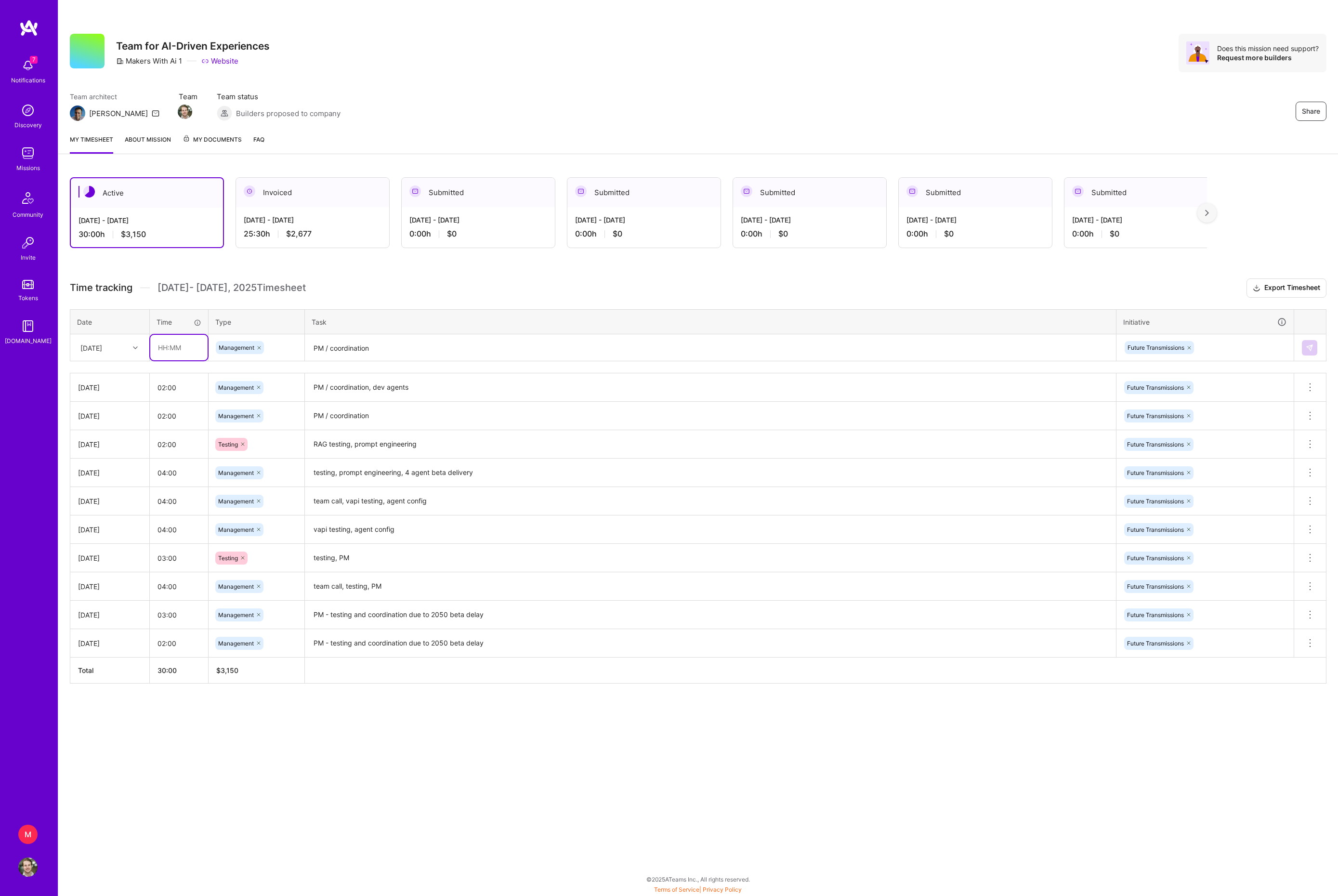
click at [162, 360] on input "text" at bounding box center [179, 347] width 57 height 25
type input "01:00"
click at [407, 298] on h3 "Time tracking [DATE] - [DATE] Timesheet Export Timesheet" at bounding box center [698, 288] width 1256 height 19
click at [1310, 352] on img at bounding box center [1309, 347] width 8 height 8
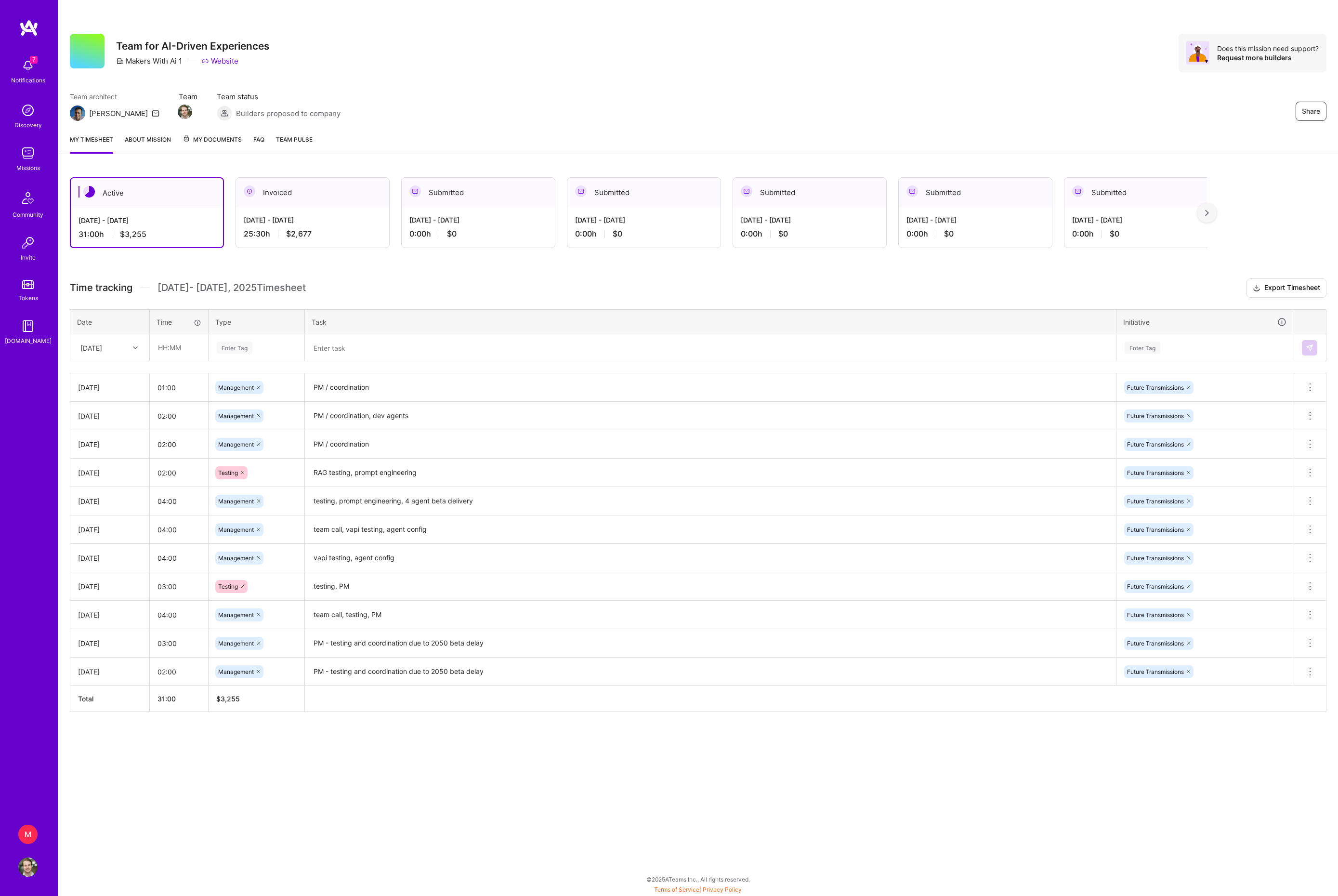
click at [27, 122] on div "Discovery" at bounding box center [28, 125] width 28 height 10
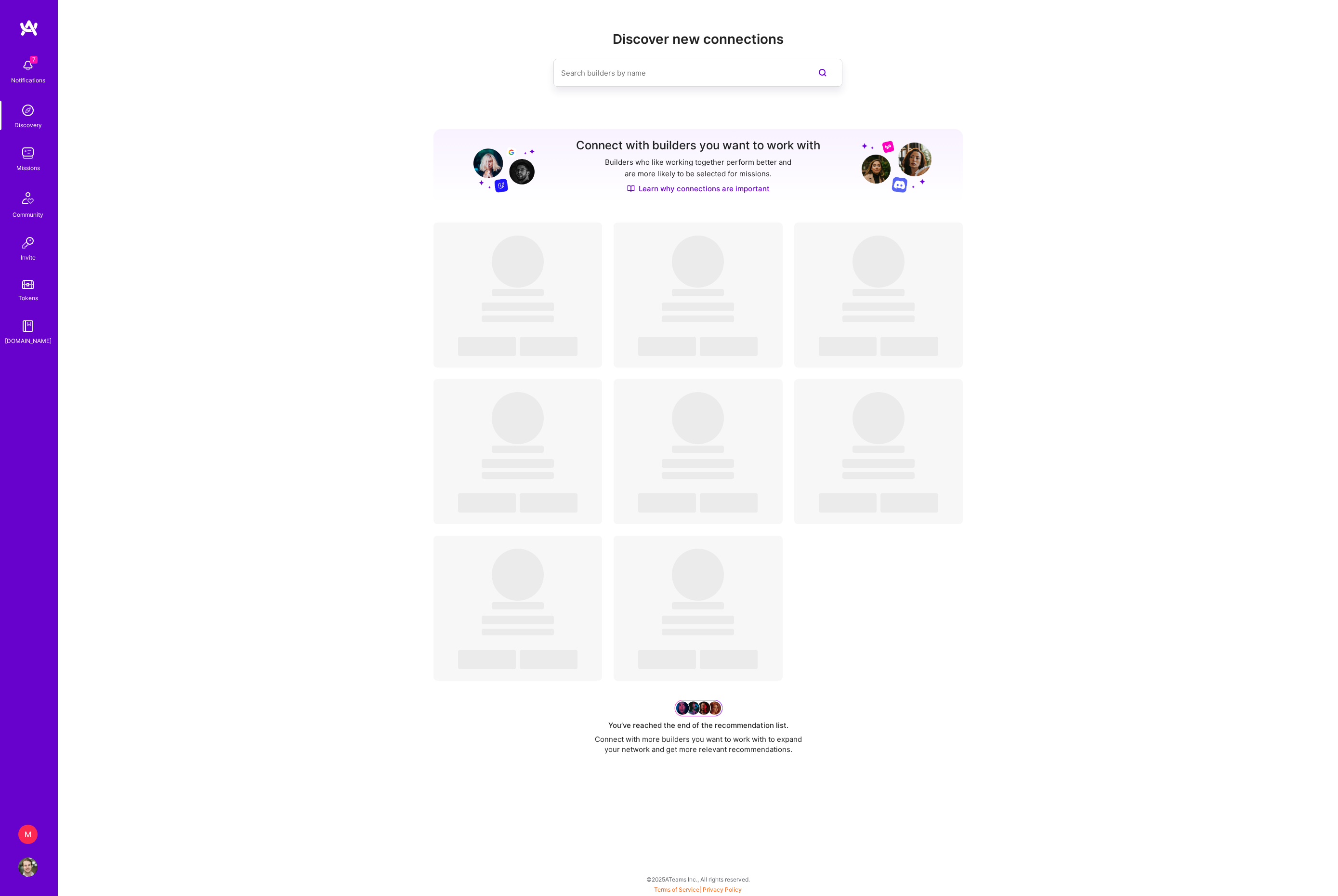
click at [38, 162] on link "Missions" at bounding box center [28, 158] width 60 height 30
